Goal: Task Accomplishment & Management: Manage account settings

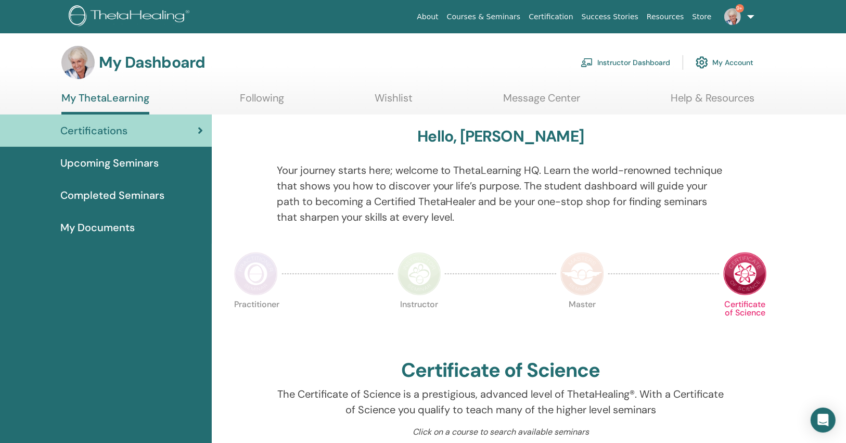
click at [749, 16] on link "9+" at bounding box center [737, 16] width 43 height 33
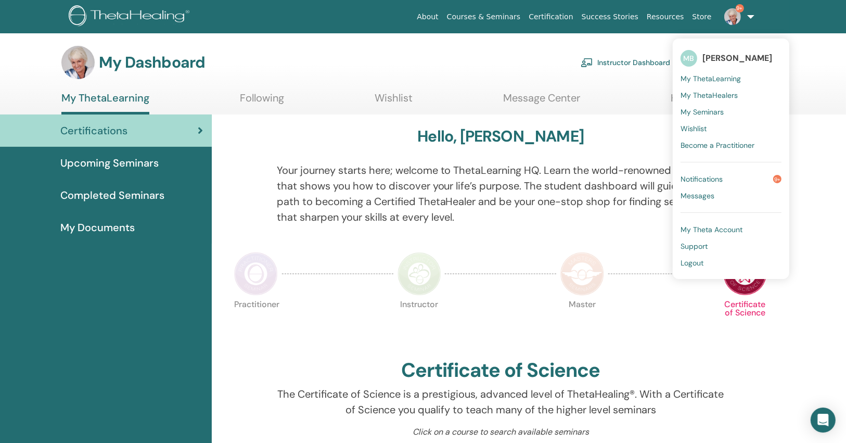
click at [694, 178] on span "Notifications" at bounding box center [701, 178] width 42 height 9
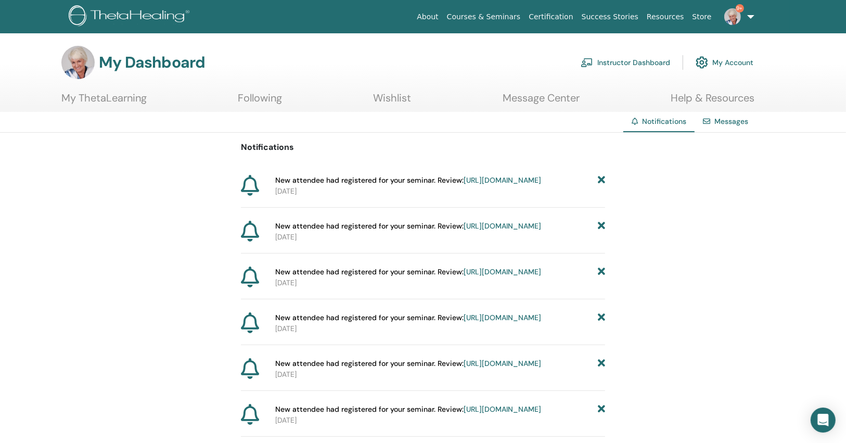
click at [601, 183] on icon at bounding box center [601, 180] width 7 height 11
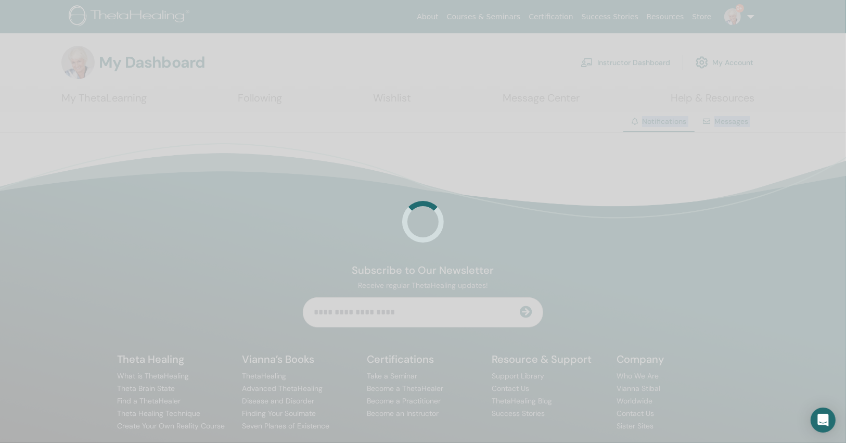
click at [601, 183] on div at bounding box center [423, 221] width 846 height 443
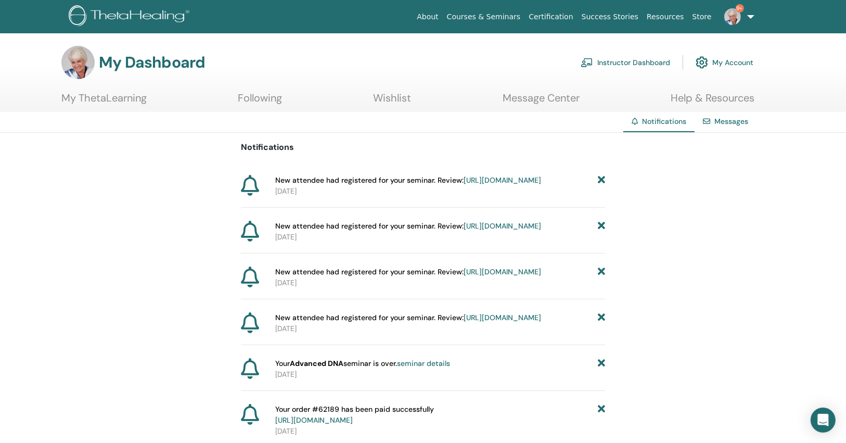
click at [601, 183] on icon at bounding box center [601, 180] width 7 height 11
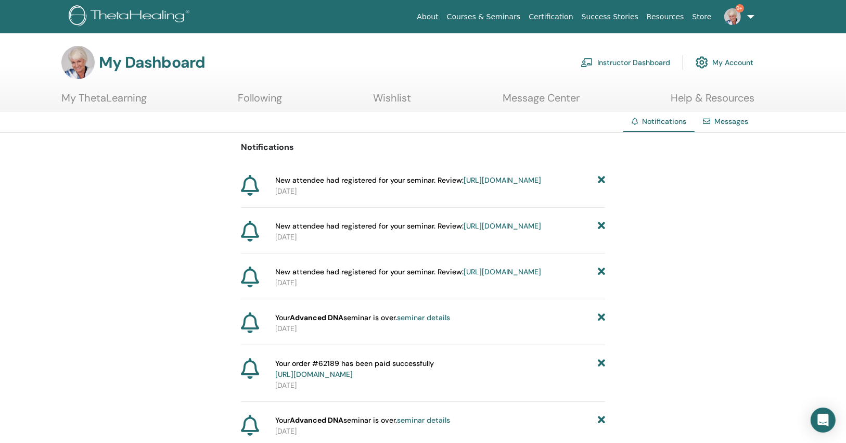
click at [601, 183] on icon at bounding box center [601, 180] width 7 height 11
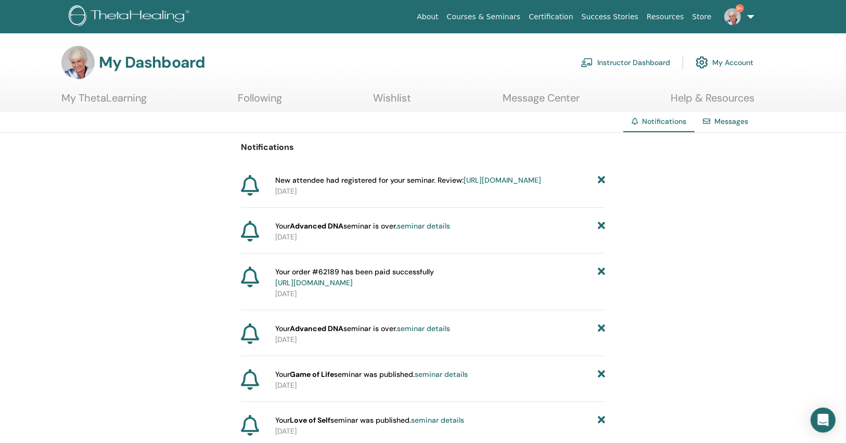
click at [601, 183] on icon at bounding box center [601, 180] width 7 height 11
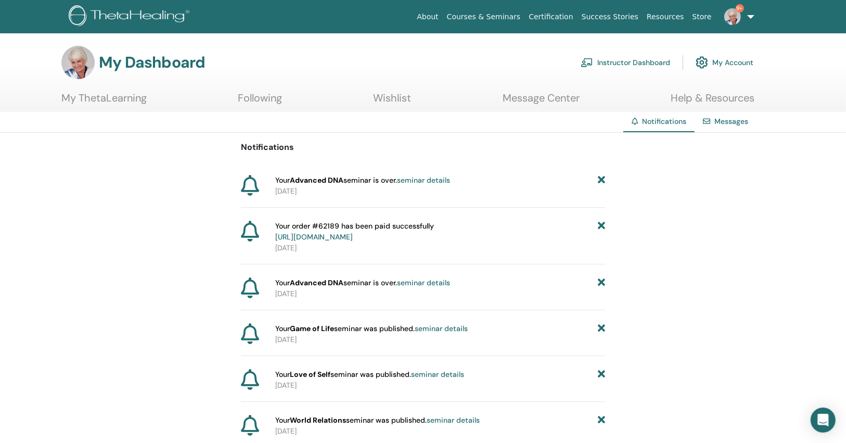
click at [601, 179] on icon at bounding box center [601, 180] width 7 height 11
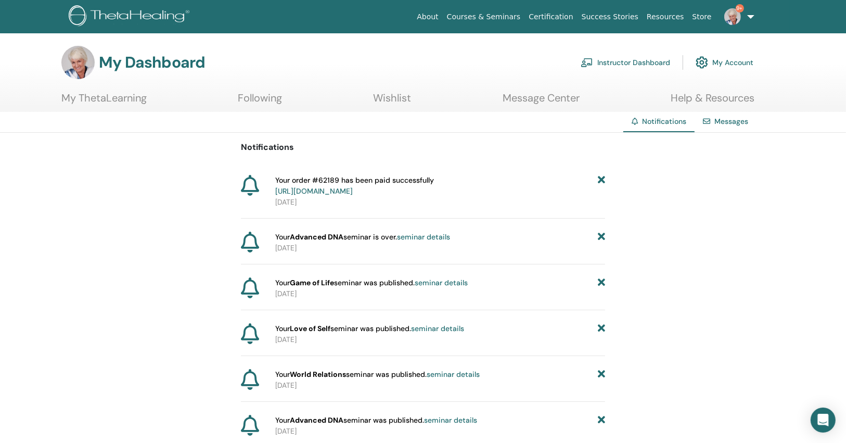
click at [600, 178] on icon at bounding box center [601, 186] width 7 height 22
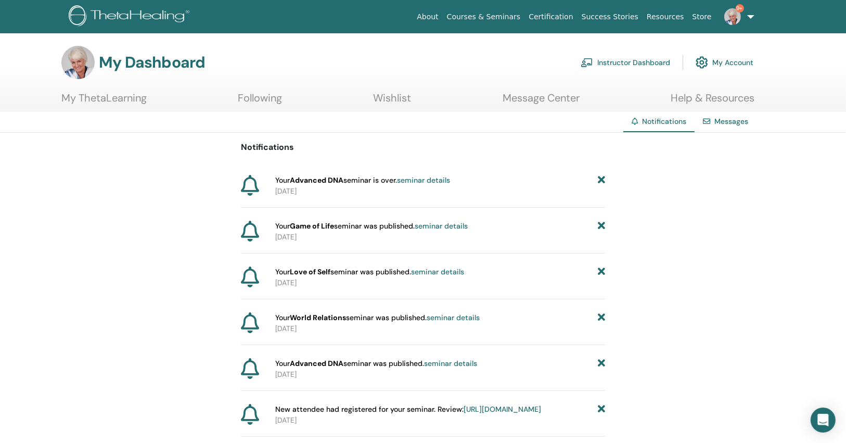
click at [600, 178] on icon at bounding box center [601, 180] width 7 height 11
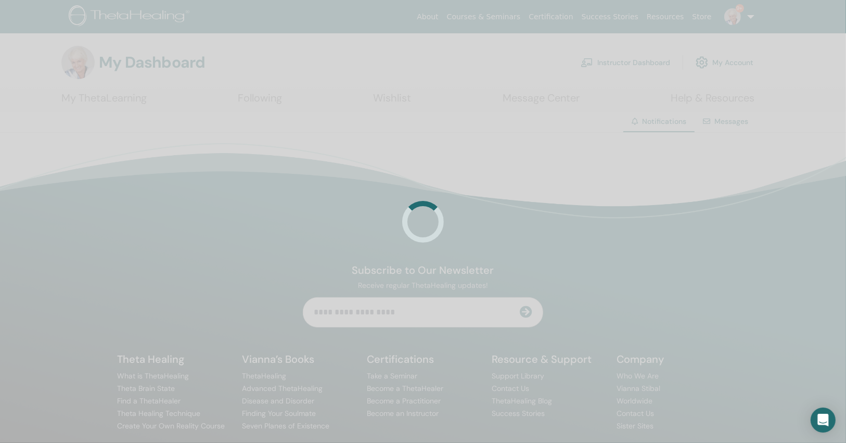
click at [600, 178] on div at bounding box center [423, 221] width 846 height 443
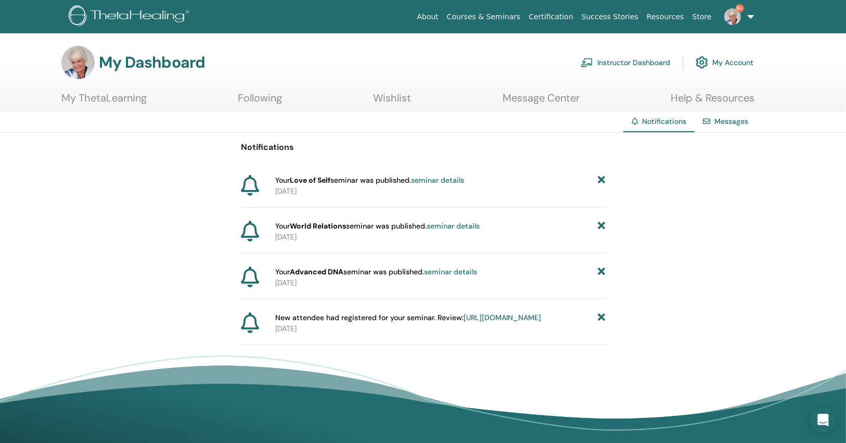
click at [600, 178] on icon at bounding box center [601, 180] width 7 height 11
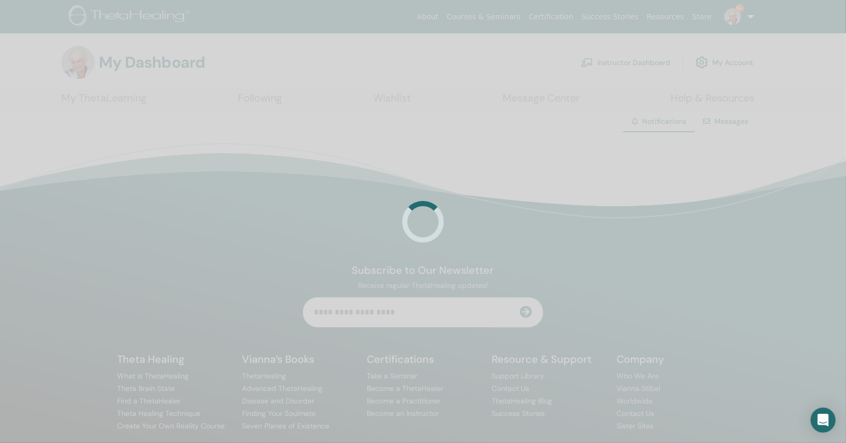
click at [600, 178] on div at bounding box center [423, 221] width 846 height 443
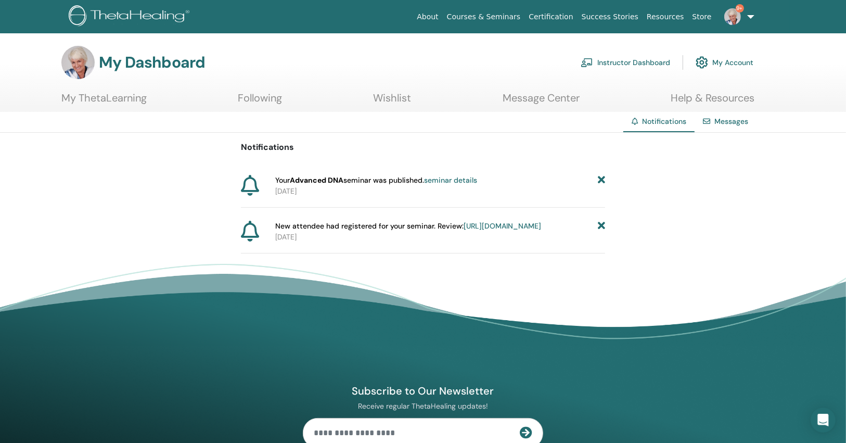
click at [600, 178] on icon at bounding box center [601, 180] width 7 height 11
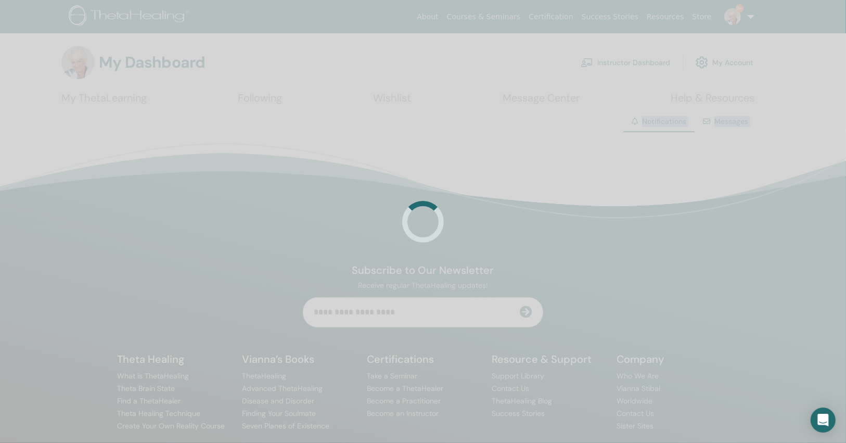
click at [600, 179] on div at bounding box center [423, 221] width 846 height 443
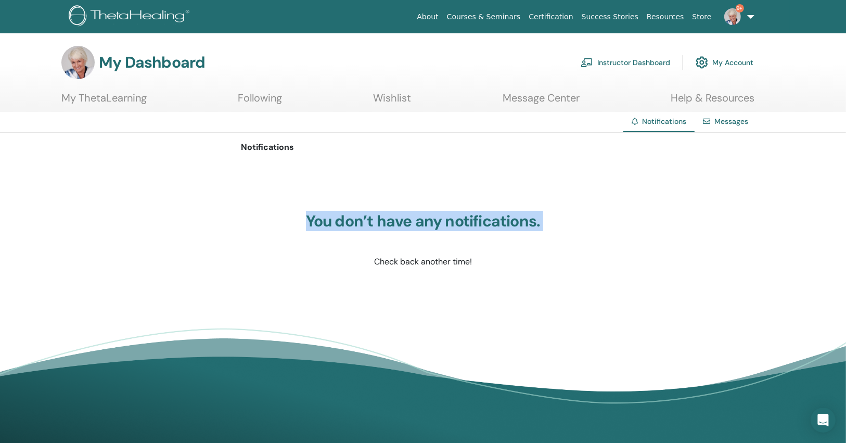
click at [600, 179] on div "You don’t have any notifications. Check back another time!" at bounding box center [423, 240] width 364 height 156
click at [621, 68] on link "Instructor Dashboard" at bounding box center [624, 62] width 89 height 23
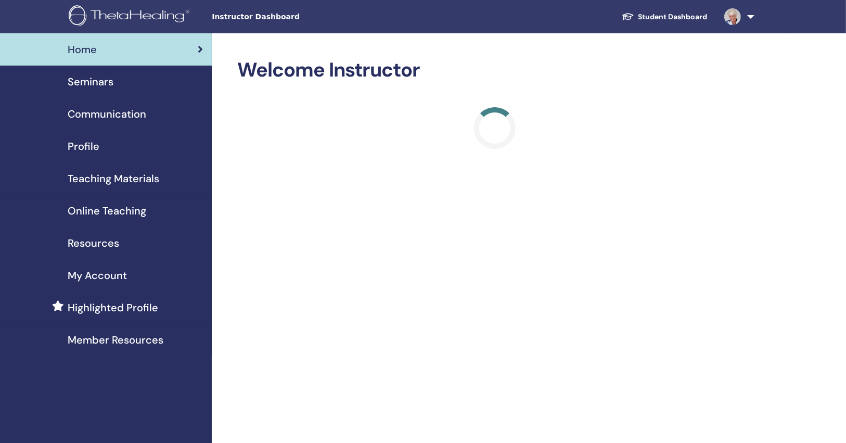
click at [107, 76] on span "Seminars" at bounding box center [91, 82] width 46 height 16
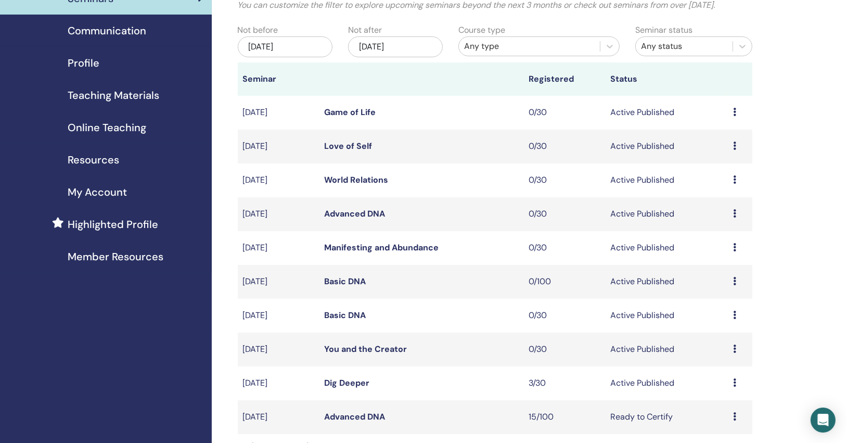
scroll to position [166, 0]
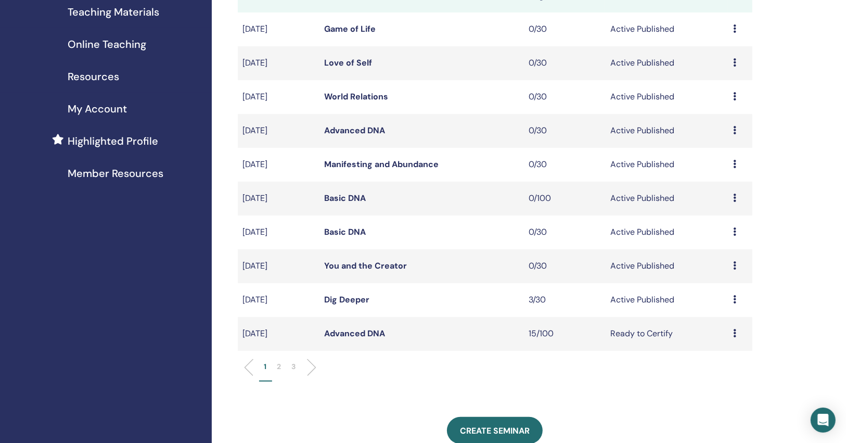
click at [354, 297] on link "Dig Deeper" at bounding box center [347, 299] width 45 height 11
